Goal: Check status: Check status

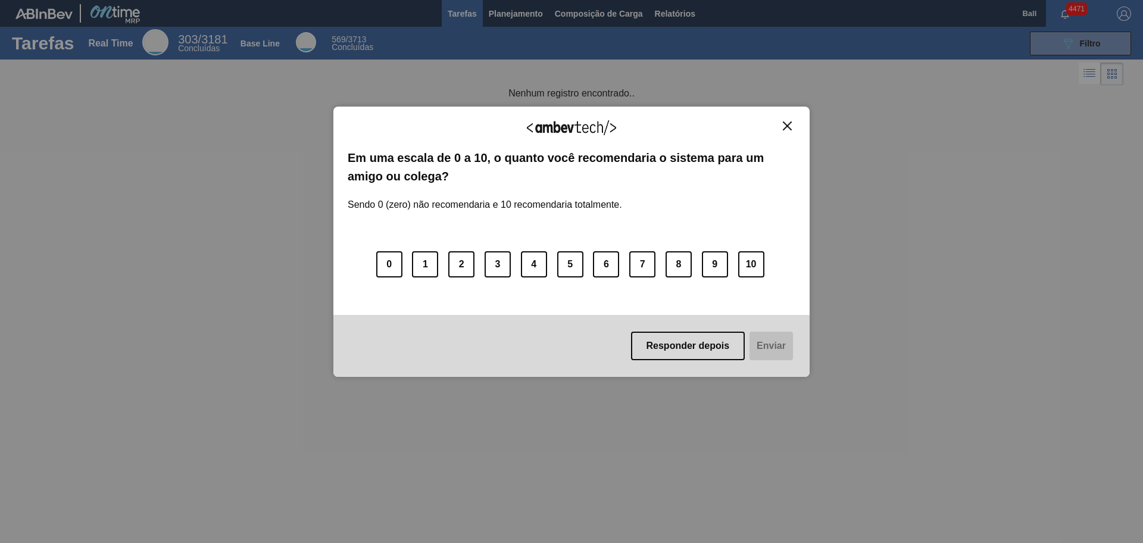
click at [791, 125] on img "Close" at bounding box center [787, 125] width 9 height 9
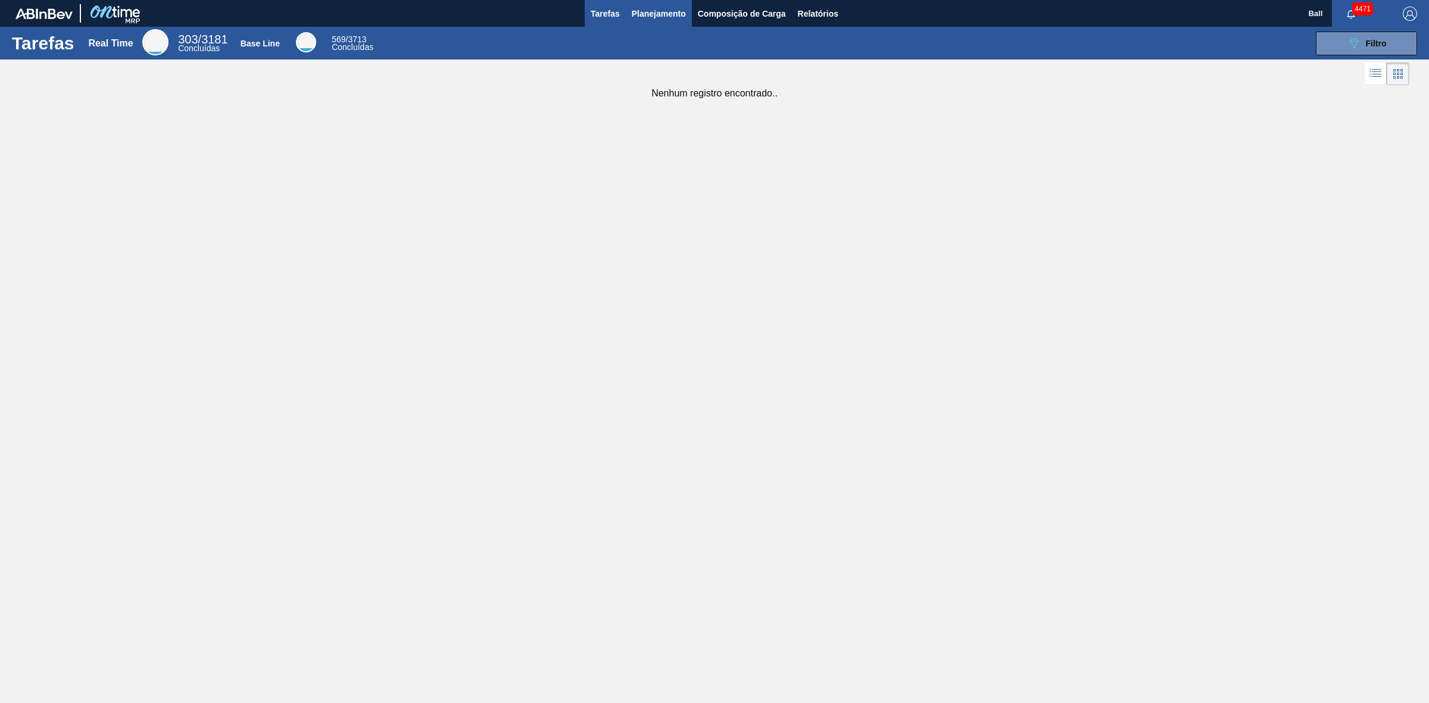
click at [641, 13] on span "Planejamento" at bounding box center [659, 14] width 54 height 14
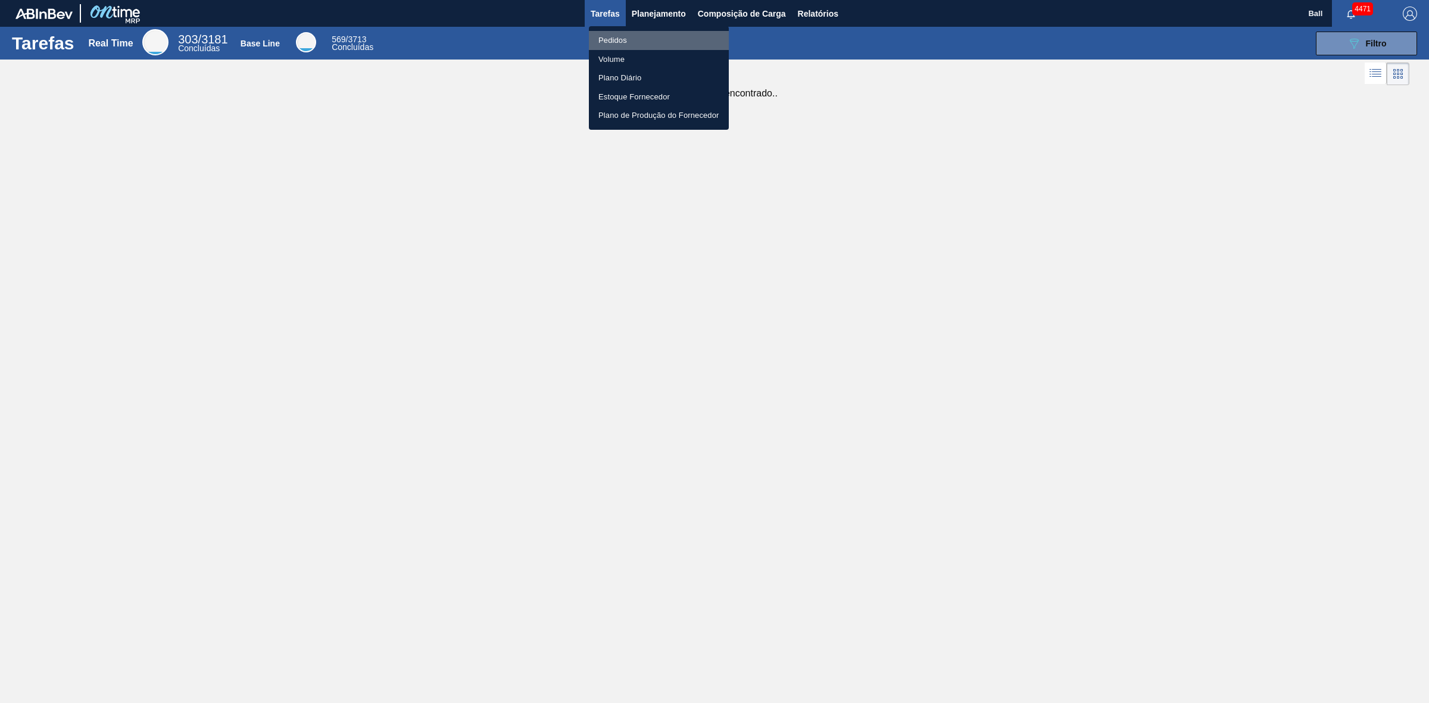
click at [630, 40] on li "Pedidos" at bounding box center [659, 40] width 140 height 19
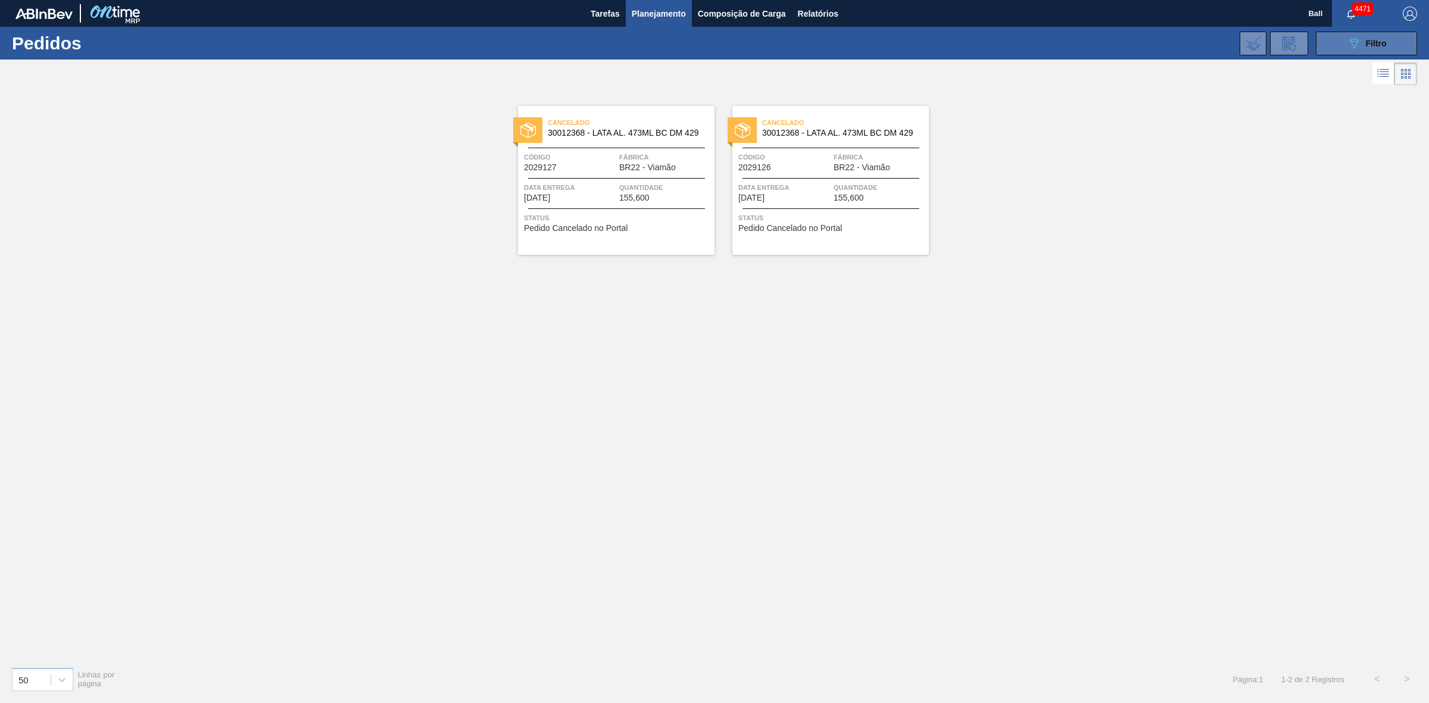
click at [1142, 40] on span "Filtro" at bounding box center [1376, 44] width 21 height 10
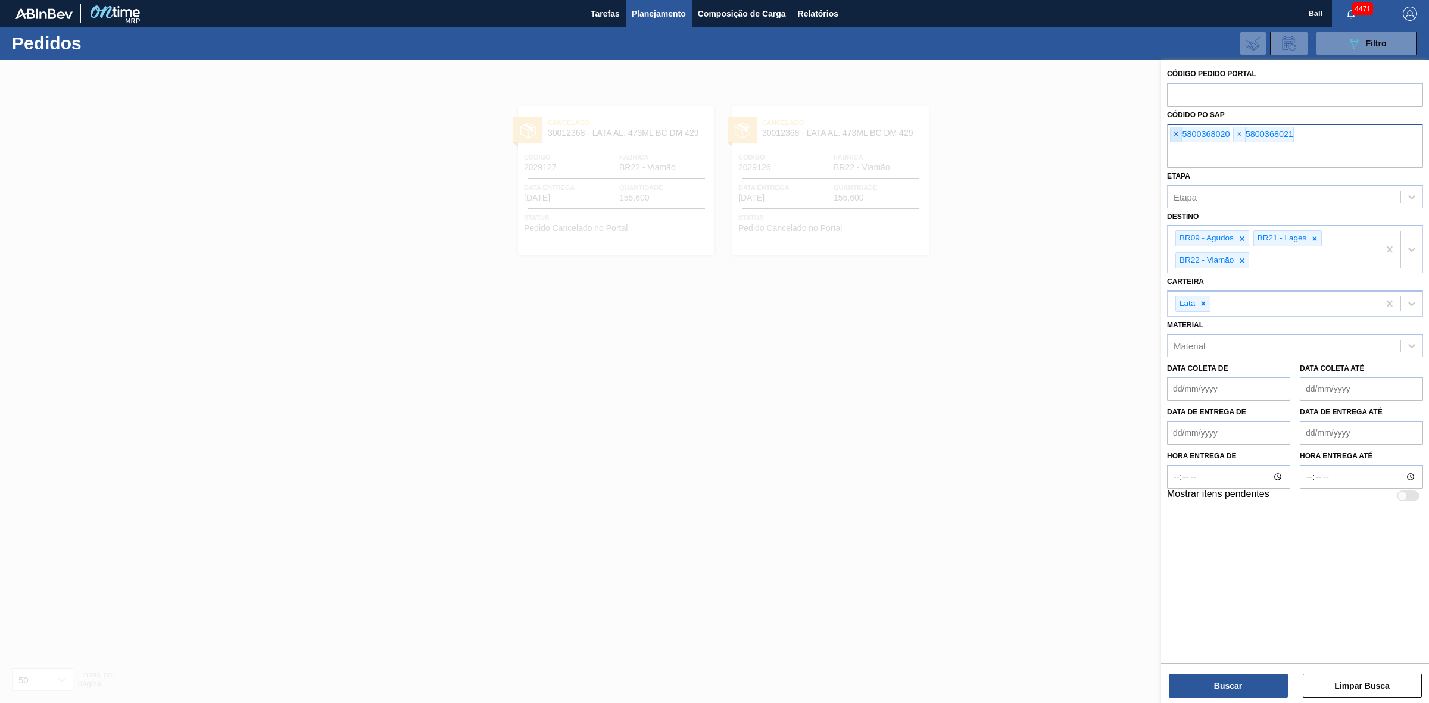
click at [1142, 138] on div "× 5800368020" at bounding box center [1200, 134] width 60 height 15
click at [1142, 138] on span "×" at bounding box center [1175, 134] width 11 height 14
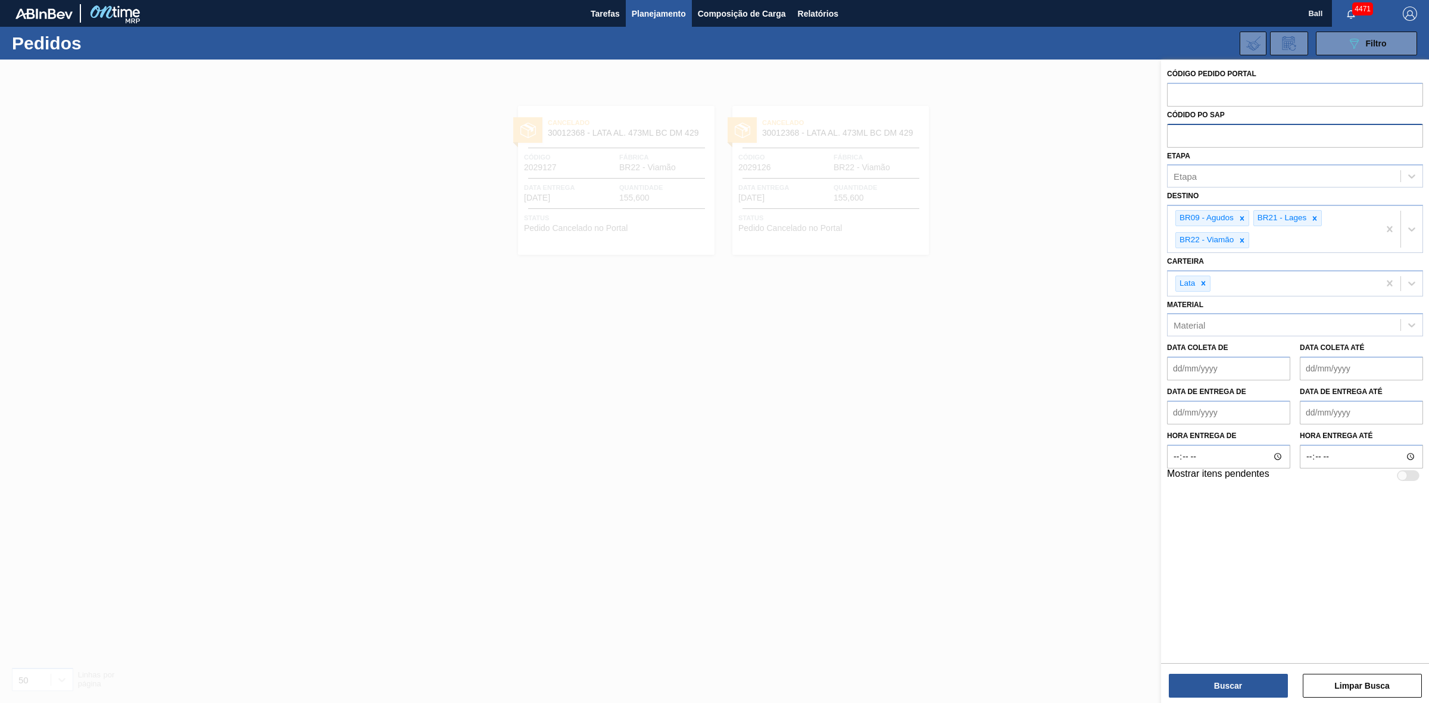
paste input "5800368108"
type input "5800368108"
click at [1142, 542] on button "Buscar" at bounding box center [1228, 686] width 119 height 24
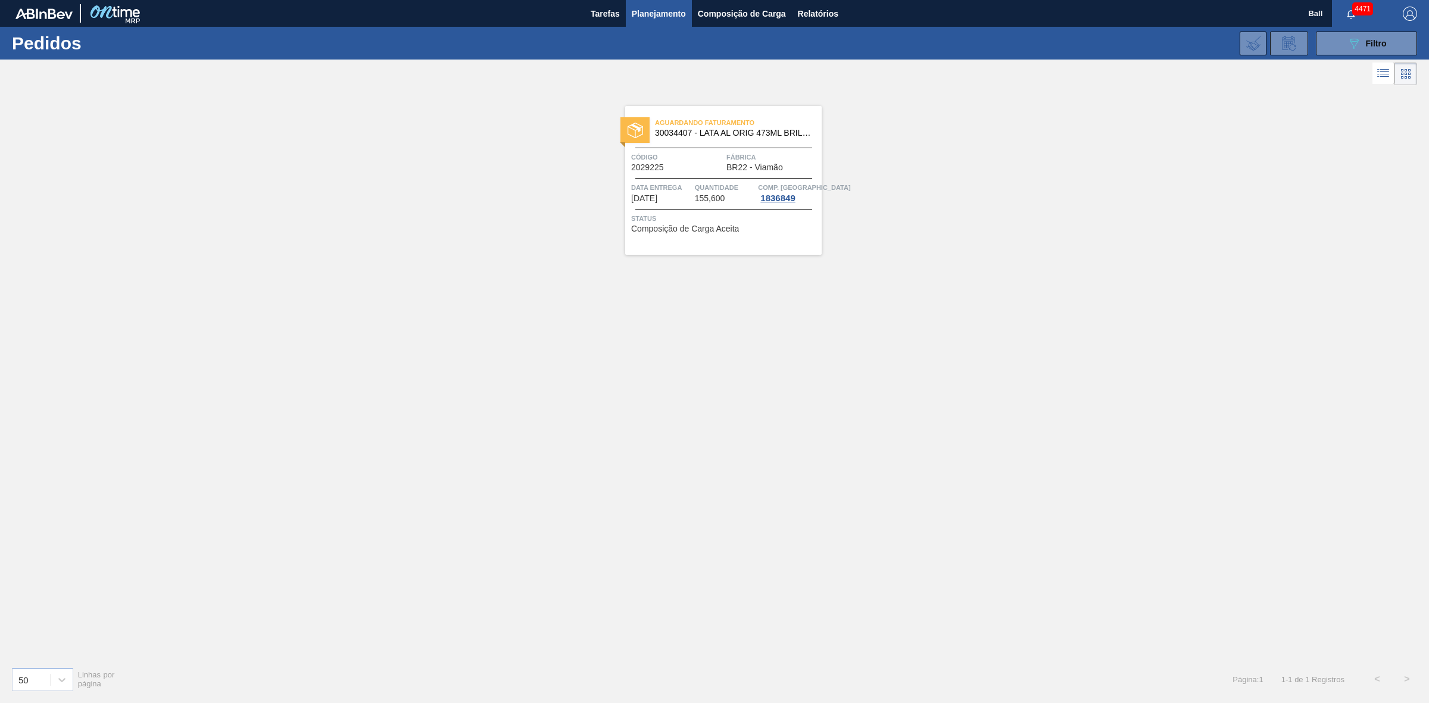
click at [721, 195] on span "155,600" at bounding box center [710, 198] width 30 height 9
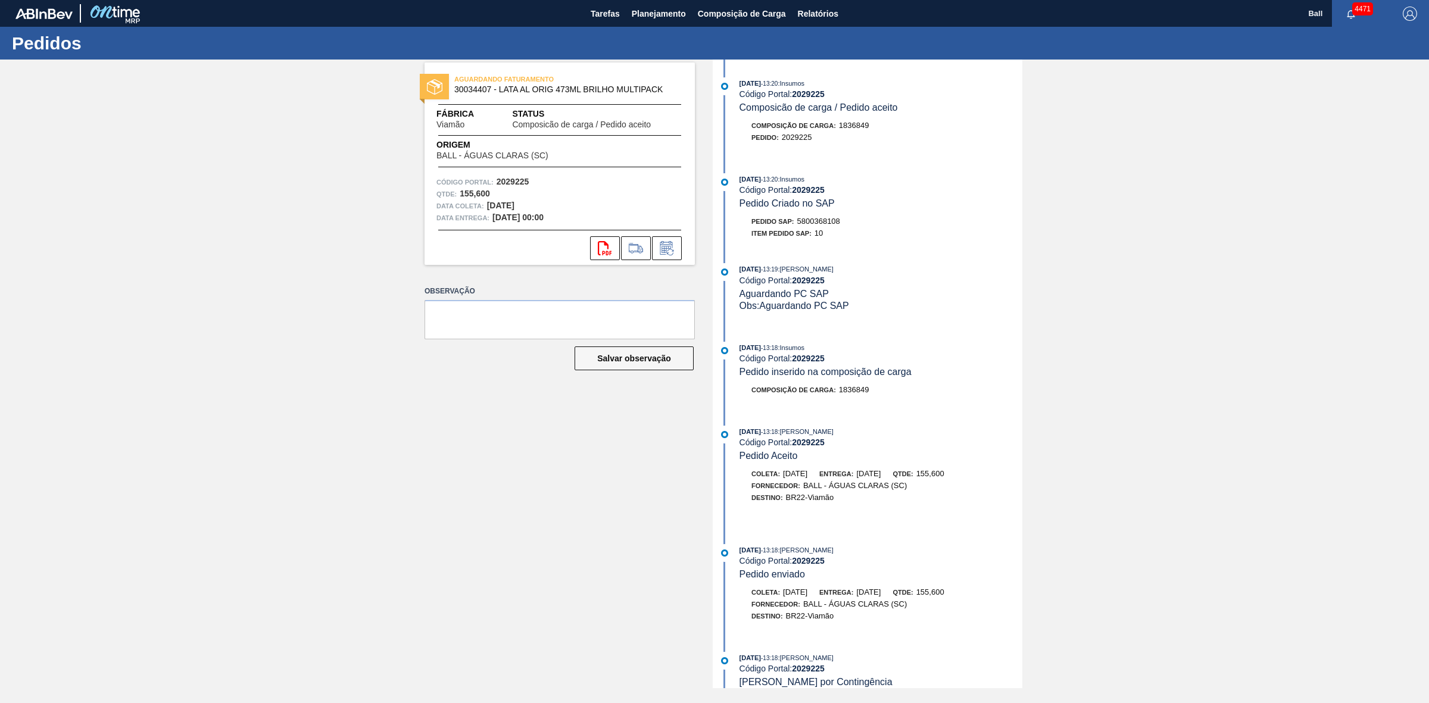
click at [923, 335] on div "11/09/2025 - 13:20 : Insumos Código Portal: 2029225 Composicão de carga / Pedid…" at bounding box center [869, 374] width 307 height 629
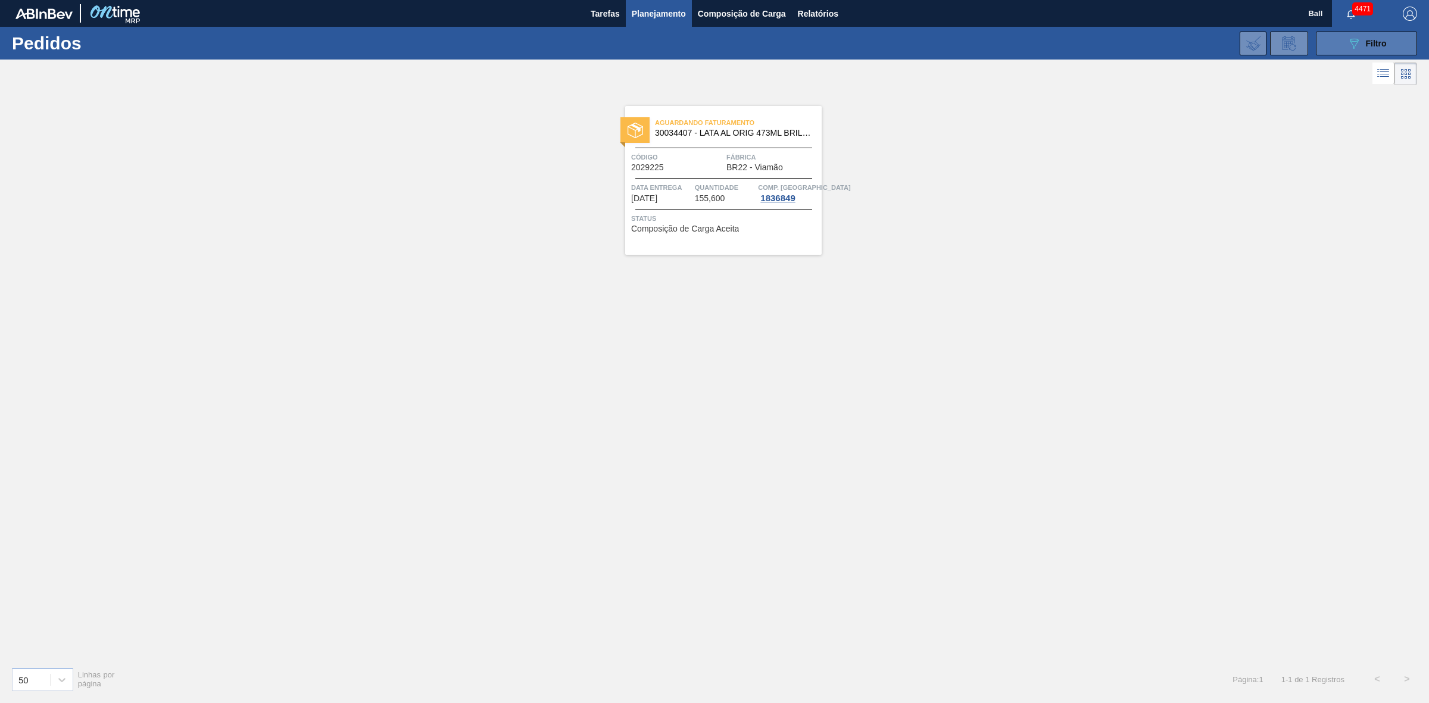
click at [1142, 42] on div "089F7B8B-B2A5-4AFE-B5C0-19BA573D28AC Filtro" at bounding box center [1367, 43] width 40 height 14
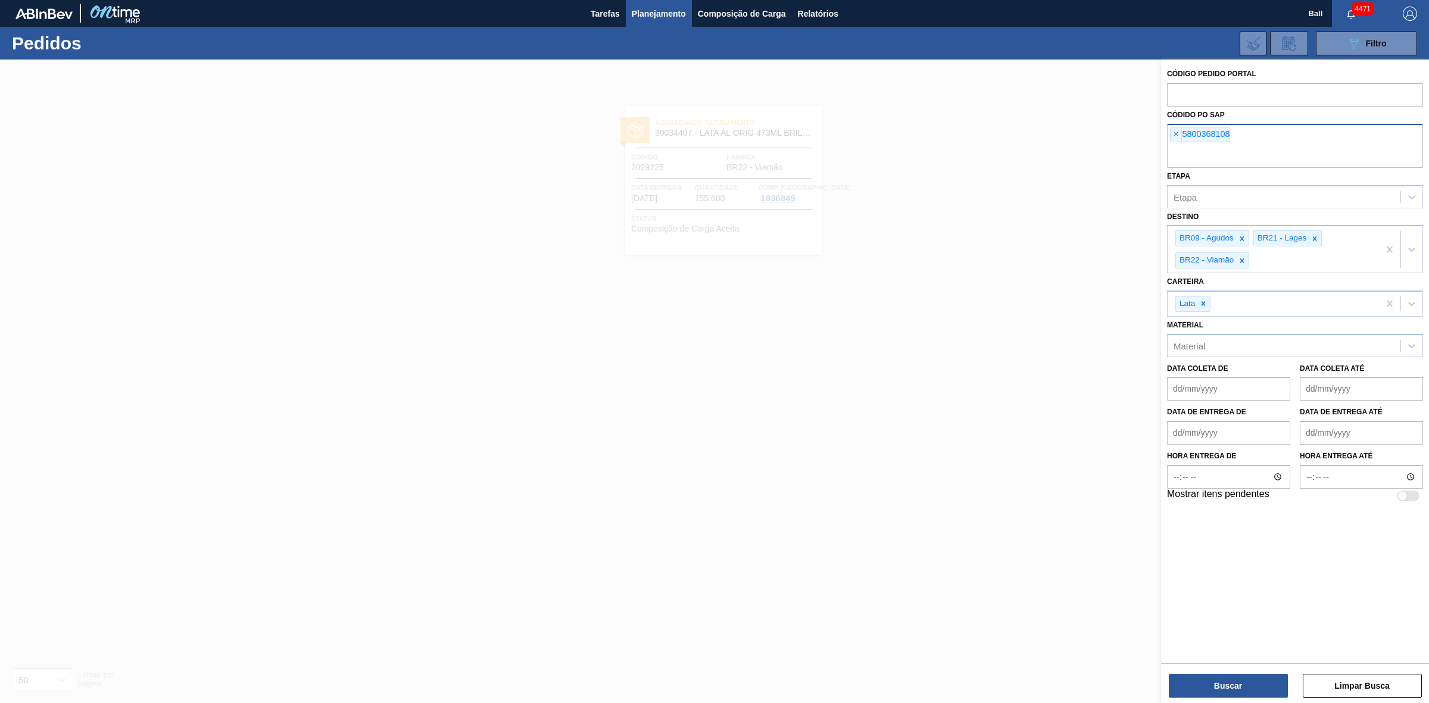
click at [1142, 126] on div "× 5800368108" at bounding box center [1295, 146] width 256 height 44
paste input "5800364682"
type input "5800364682"
click at [1142, 542] on button "Buscar" at bounding box center [1228, 686] width 119 height 24
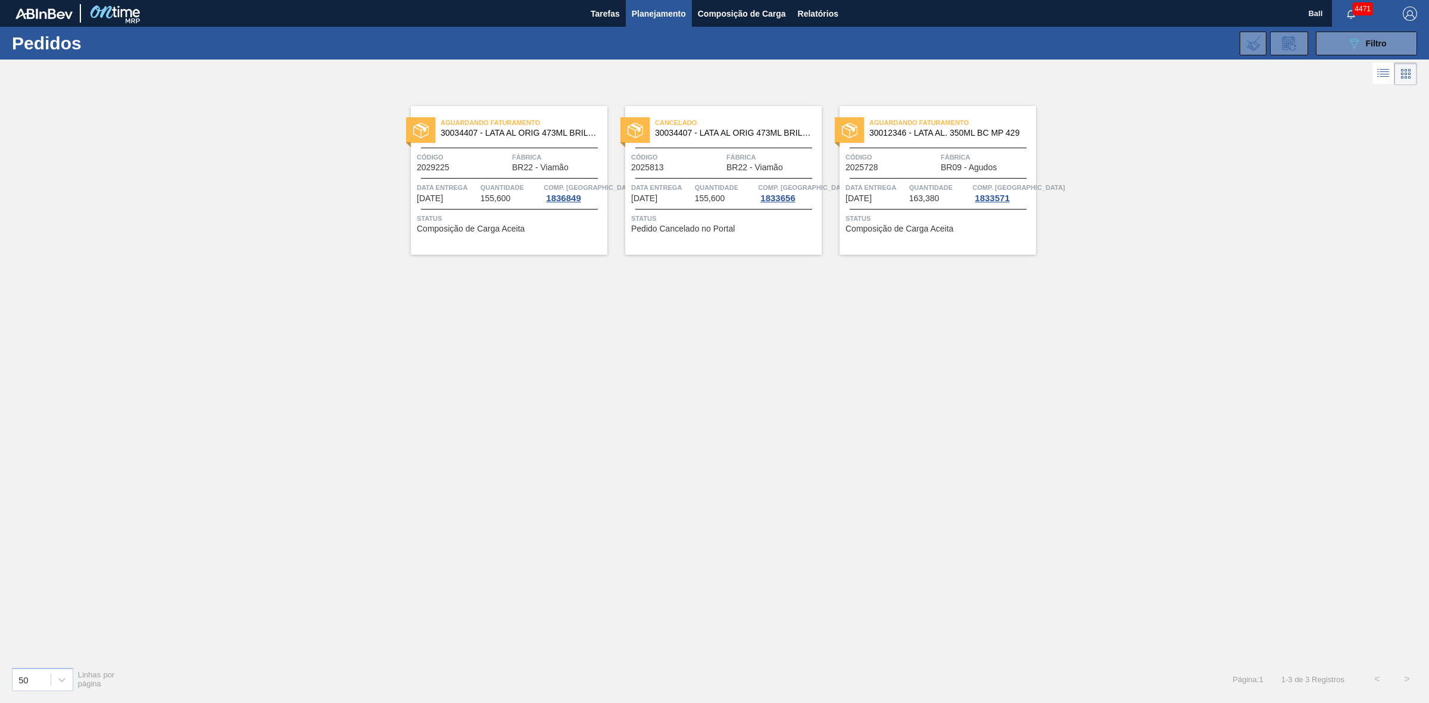
click at [900, 217] on span "Status" at bounding box center [939, 219] width 188 height 12
click at [560, 173] on div "Aguardando Faturamento 30034407 - LATA AL ORIG 473ML BRILHO MULTIPACK Código 20…" at bounding box center [509, 180] width 196 height 149
click at [667, 171] on div "Código 2025813" at bounding box center [677, 161] width 92 height 21
click at [945, 163] on span "BR09 - Agudos" at bounding box center [969, 167] width 56 height 9
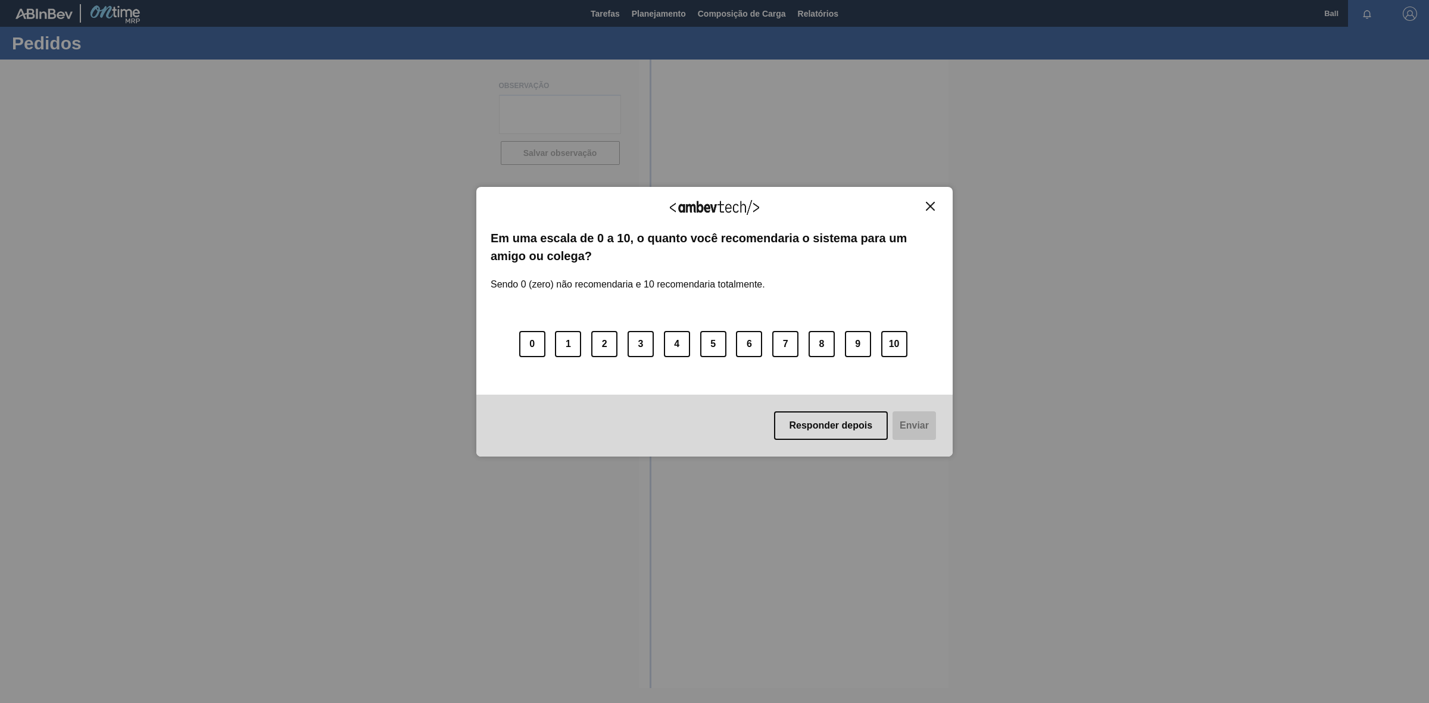
drag, startPoint x: 926, startPoint y: 207, endPoint x: 893, endPoint y: 243, distance: 48.9
click at [926, 207] on img "Close" at bounding box center [930, 206] width 9 height 9
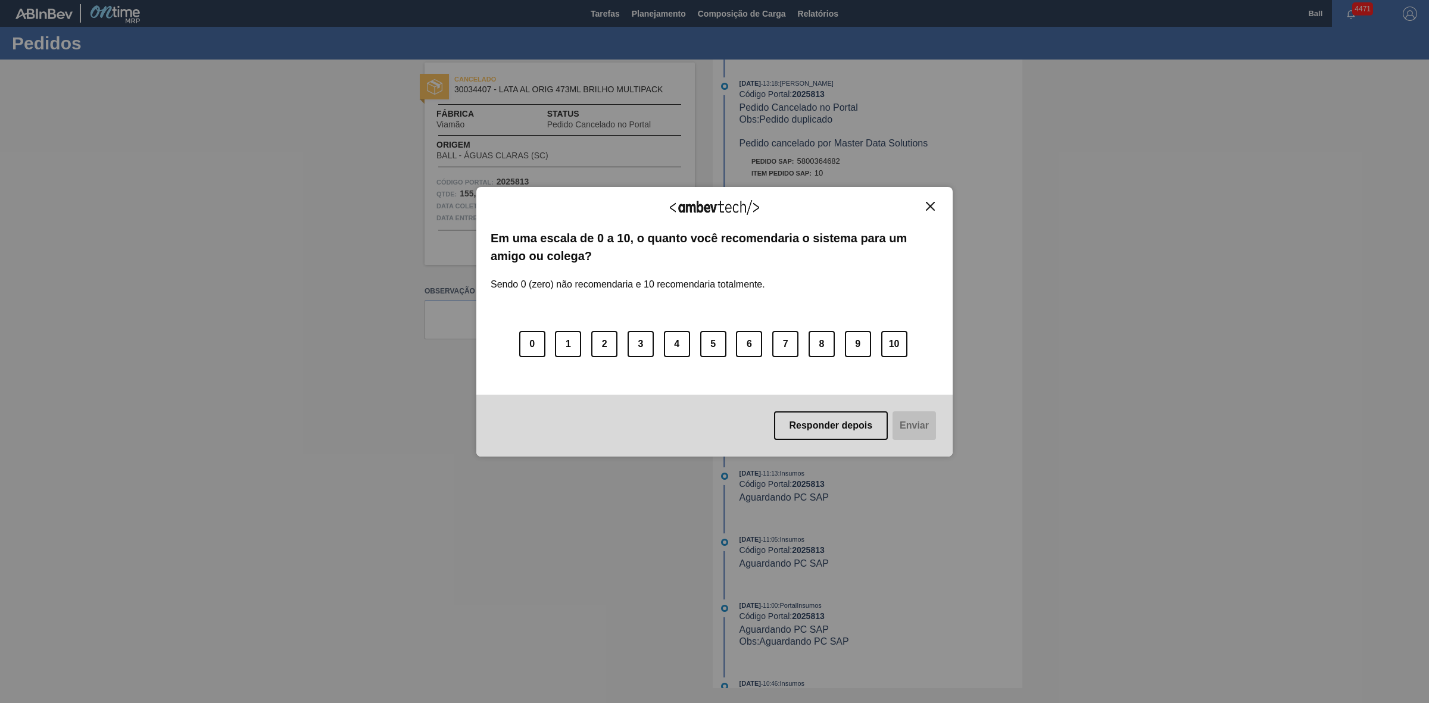
drag, startPoint x: 921, startPoint y: 198, endPoint x: 929, endPoint y: 203, distance: 9.6
click at [925, 200] on div "Agradecemos seu feedback! Em uma escala de 0 a 10, o quanto você recomendaria o…" at bounding box center [714, 322] width 476 height 270
click at [929, 203] on img "Close" at bounding box center [930, 206] width 9 height 9
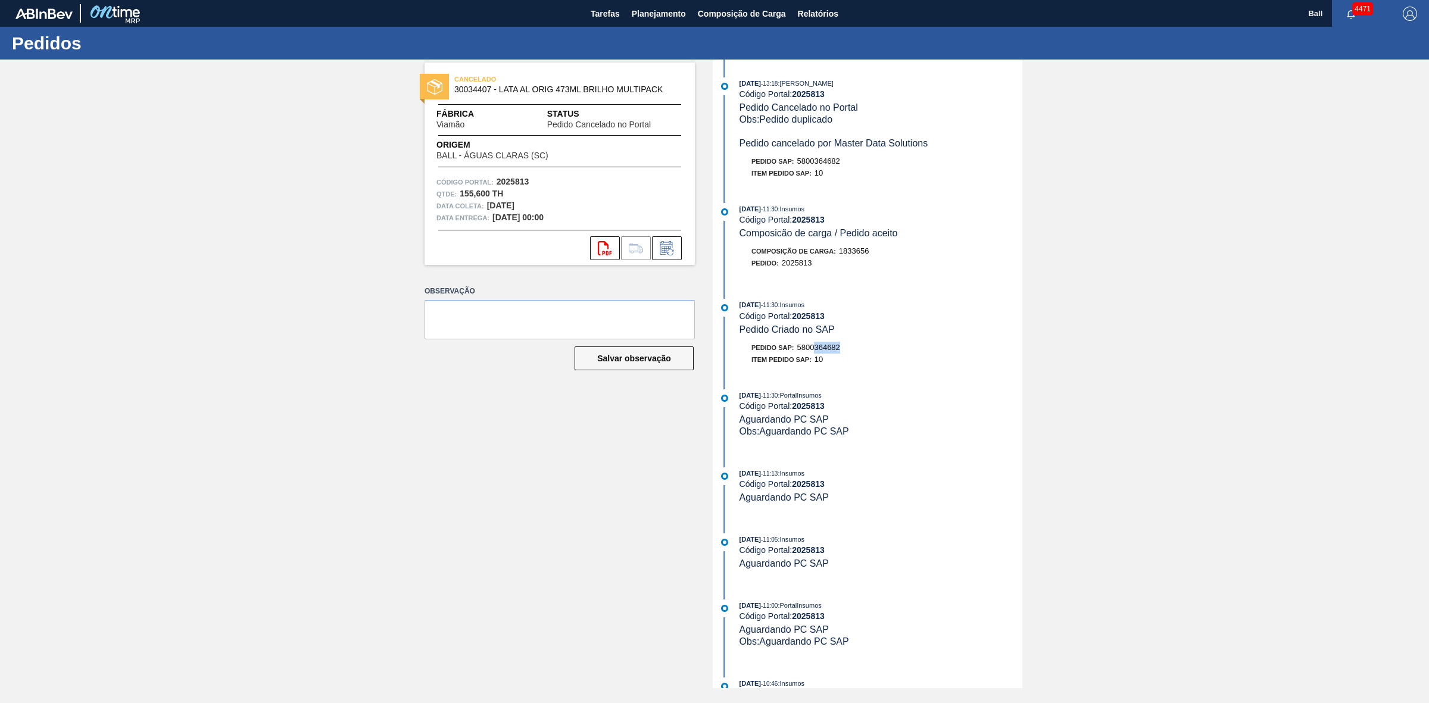
drag, startPoint x: 852, startPoint y: 349, endPoint x: 817, endPoint y: 350, distance: 34.6
click at [817, 350] on div "Pedido SAP: 5800364682" at bounding box center [880, 348] width 283 height 12
click at [876, 354] on div "Pedido SAP: 5800364682" at bounding box center [880, 348] width 283 height 12
drag, startPoint x: 868, startPoint y: 352, endPoint x: 810, endPoint y: 352, distance: 57.7
click at [810, 352] on div "Pedido SAP: 5800364682" at bounding box center [880, 348] width 283 height 12
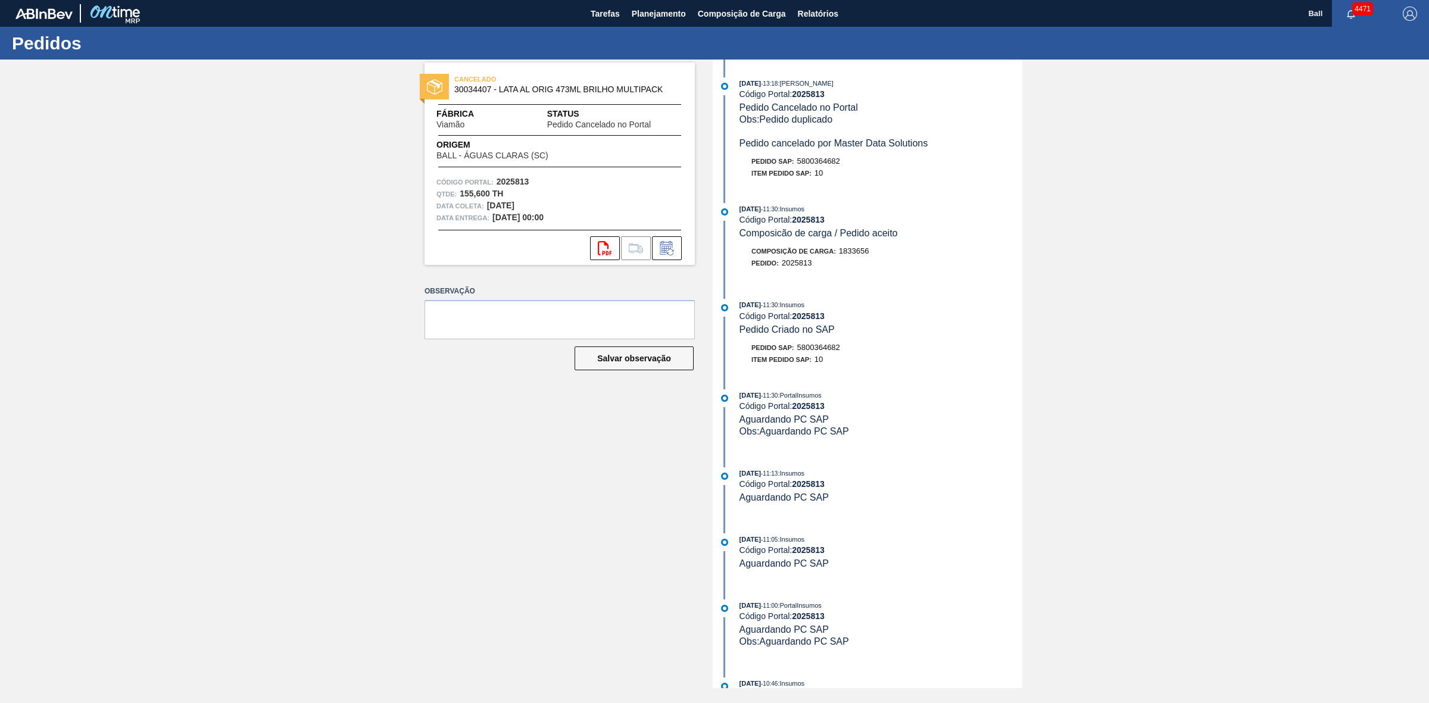
click at [837, 399] on div "08/09/2025 - 11:30 : PortalInsumos" at bounding box center [880, 395] width 283 height 12
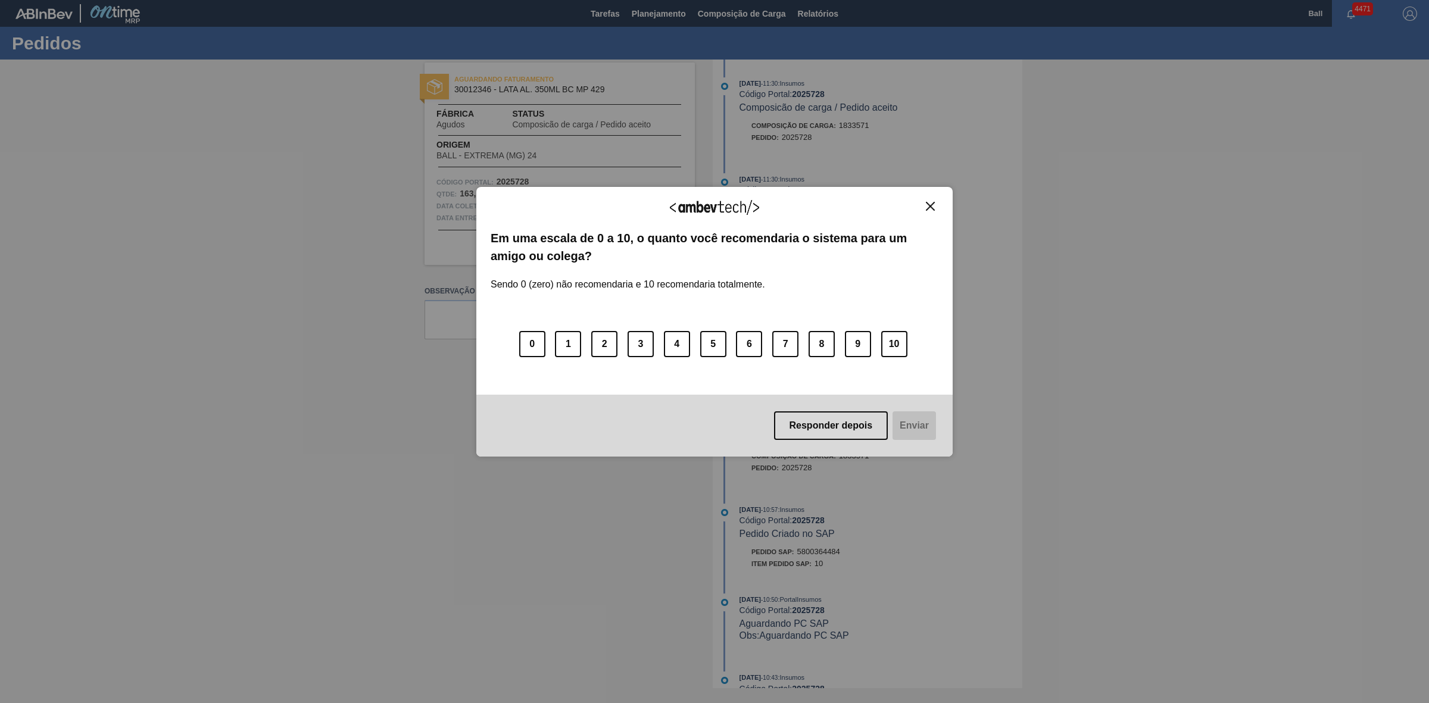
click at [926, 204] on img "Close" at bounding box center [930, 206] width 9 height 9
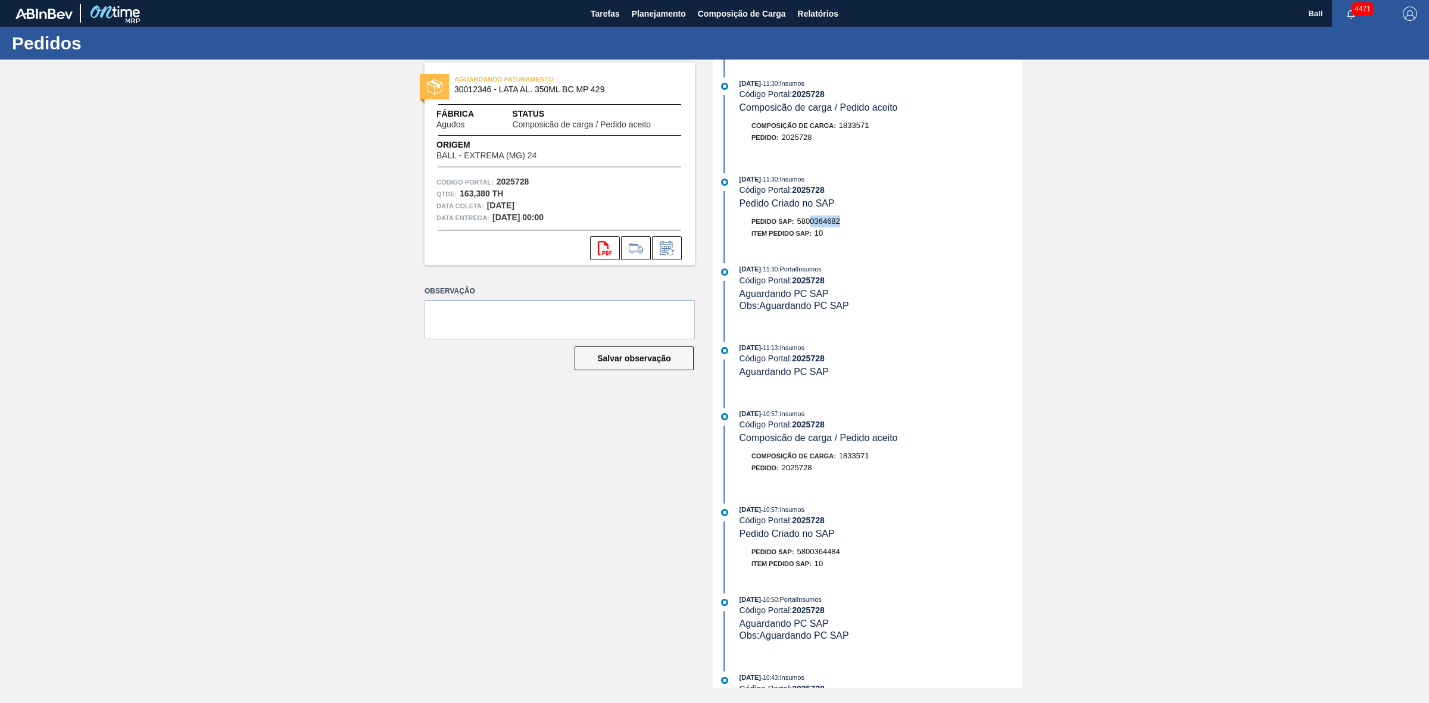
drag, startPoint x: 843, startPoint y: 218, endPoint x: 811, endPoint y: 218, distance: 32.1
click at [811, 218] on div "Pedido SAP: 5800364682" at bounding box center [880, 222] width 283 height 12
click at [876, 245] on div "[DATE] 11:30 : Insumos Código Portal: 2025728 Pedido Criado no SAP Pedido SAP: …" at bounding box center [869, 209] width 307 height 72
